Goal: Task Accomplishment & Management: Manage account settings

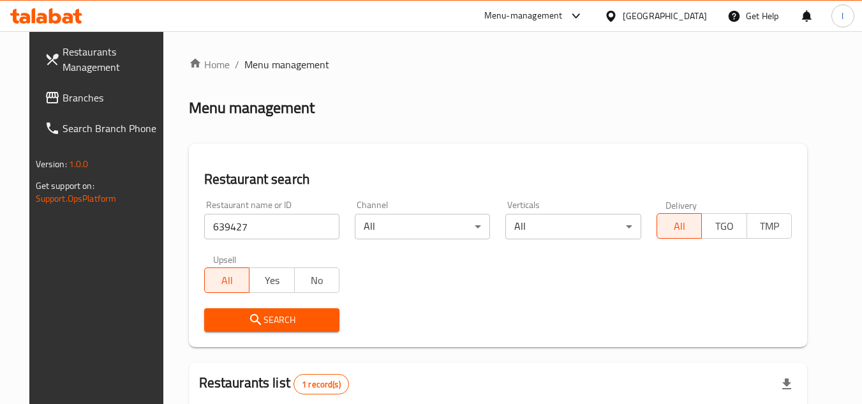
scroll to position [154, 0]
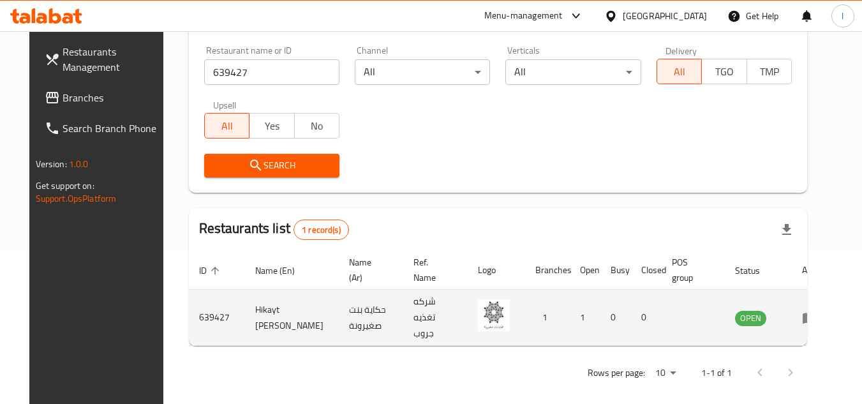
drag, startPoint x: 287, startPoint y: 329, endPoint x: 227, endPoint y: 308, distance: 63.4
click at [245, 308] on td "Hikayt [PERSON_NAME]" at bounding box center [292, 318] width 94 height 56
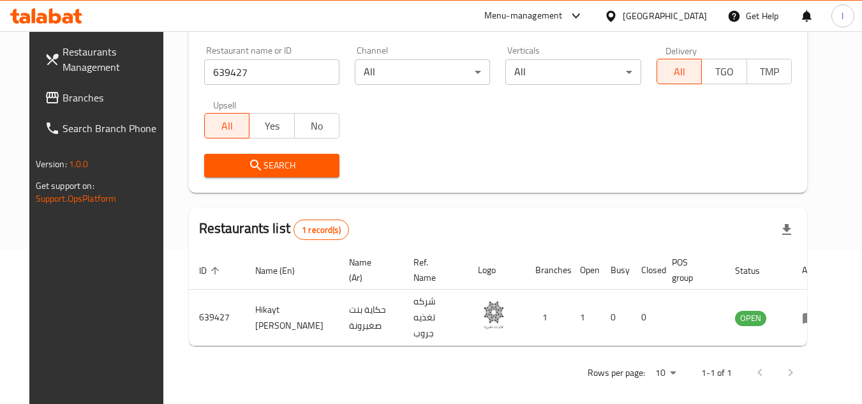
click at [308, 356] on div "Rows per page: 10 1-1 of 1" at bounding box center [498, 372] width 619 height 33
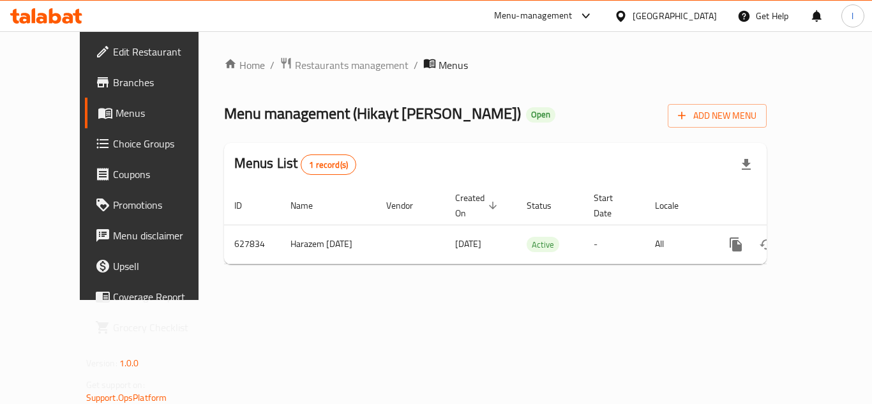
click at [113, 142] on span "Choice Groups" at bounding box center [164, 143] width 102 height 15
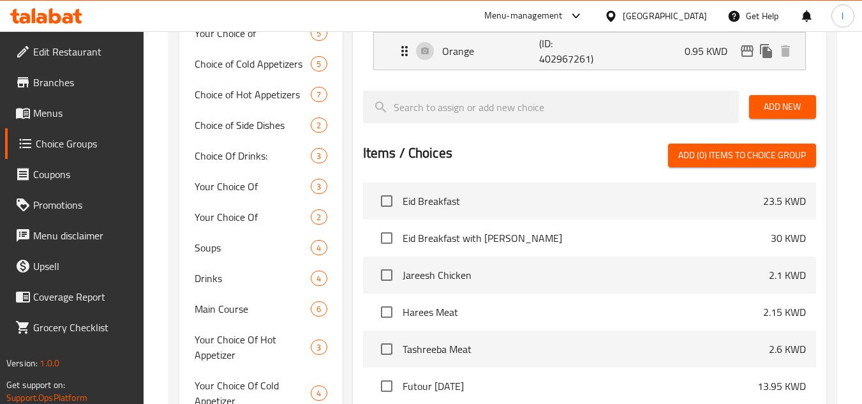
scroll to position [596, 0]
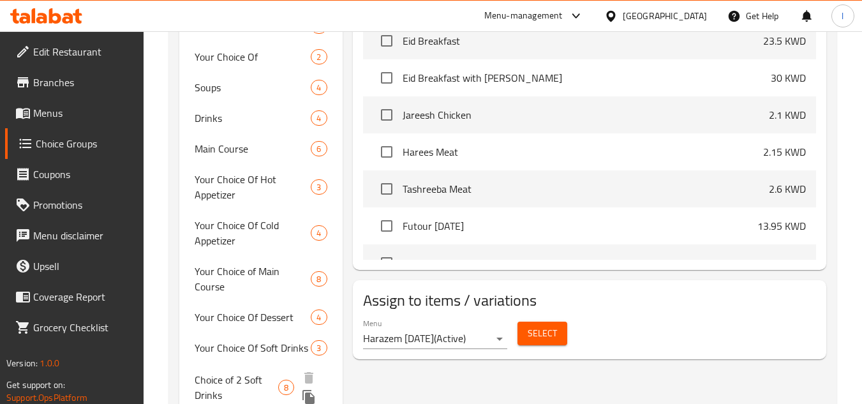
click at [217, 372] on span "Choice of 2 Soft Drinks" at bounding box center [237, 387] width 84 height 31
type input "Choice of 2 Soft Drinks"
type input "اختيار 2 مشروبات غازية"
type input "1"
type input "2"
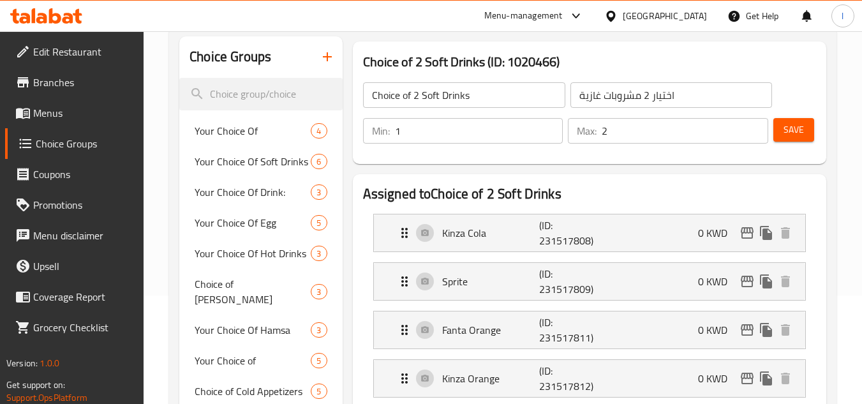
scroll to position [0, 0]
